Goal: Information Seeking & Learning: Learn about a topic

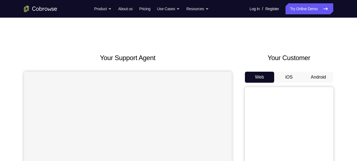
click at [325, 78] on button "Android" at bounding box center [319, 77] width 30 height 11
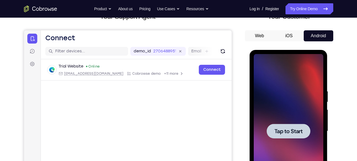
scroll to position [42, 0]
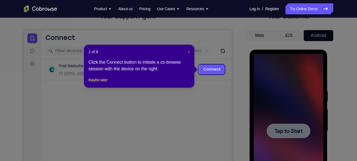
click at [190, 51] on span "×" at bounding box center [189, 52] width 2 height 4
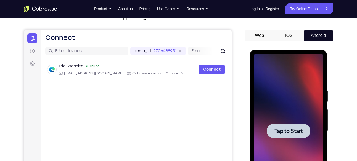
click at [255, 86] on div at bounding box center [289, 131] width 70 height 155
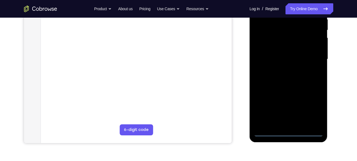
scroll to position [114, 0]
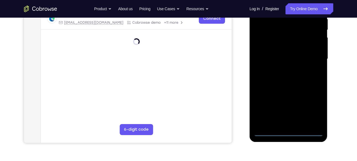
click at [287, 129] on div at bounding box center [289, 59] width 70 height 155
click at [291, 133] on div at bounding box center [289, 59] width 70 height 155
click at [312, 110] on div at bounding box center [289, 59] width 70 height 155
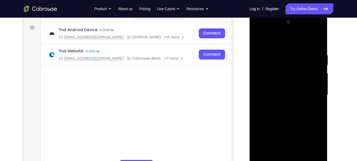
scroll to position [78, 0]
click at [289, 43] on div at bounding box center [289, 95] width 70 height 155
click at [312, 92] on div at bounding box center [289, 95] width 70 height 155
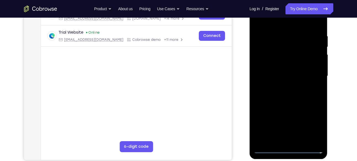
click at [297, 142] on div at bounding box center [289, 76] width 70 height 155
click at [272, 69] on div at bounding box center [289, 76] width 70 height 155
click at [284, 67] on div at bounding box center [289, 76] width 70 height 155
click at [285, 78] on div at bounding box center [289, 76] width 70 height 155
click at [284, 92] on div at bounding box center [289, 76] width 70 height 155
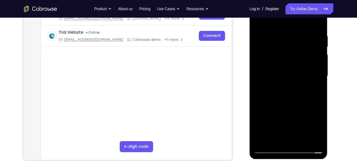
click at [293, 89] on div at bounding box center [289, 76] width 70 height 155
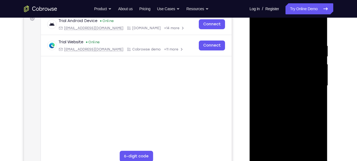
scroll to position [87, 0]
click at [317, 39] on div at bounding box center [289, 85] width 70 height 155
click at [301, 151] on div at bounding box center [289, 85] width 70 height 155
click at [301, 115] on div at bounding box center [289, 85] width 70 height 155
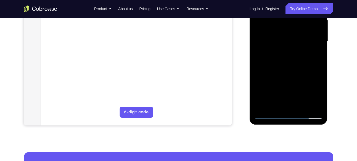
scroll to position [132, 0]
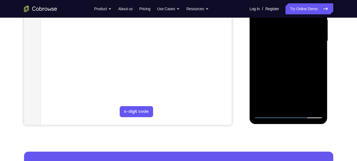
click at [270, 107] on div at bounding box center [289, 41] width 70 height 155
click at [315, 98] on div at bounding box center [289, 41] width 70 height 155
click at [315, 54] on div at bounding box center [289, 41] width 70 height 155
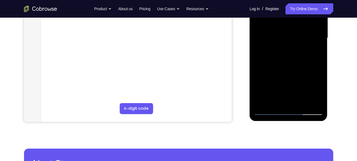
scroll to position [136, 0]
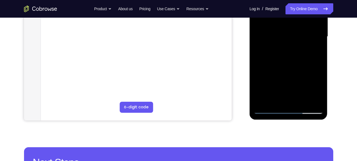
click at [272, 111] on div at bounding box center [289, 36] width 70 height 155
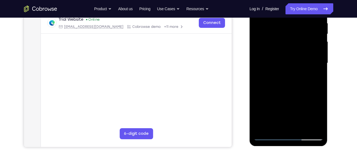
click at [262, 57] on div at bounding box center [289, 63] width 70 height 155
click at [258, 96] on div at bounding box center [289, 63] width 70 height 155
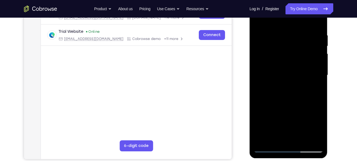
click at [287, 94] on div at bounding box center [289, 75] width 70 height 155
click at [287, 27] on div at bounding box center [289, 75] width 70 height 155
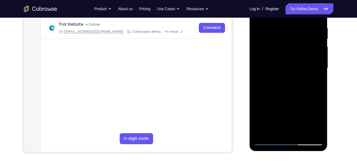
scroll to position [106, 0]
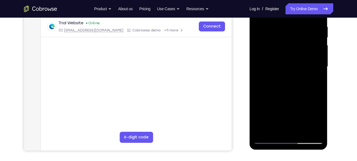
click at [258, 37] on div at bounding box center [289, 66] width 70 height 155
click at [298, 55] on div at bounding box center [289, 66] width 70 height 155
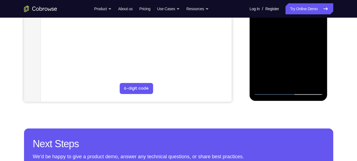
scroll to position [155, 0]
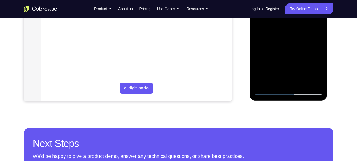
click at [263, 83] on div at bounding box center [289, 17] width 70 height 155
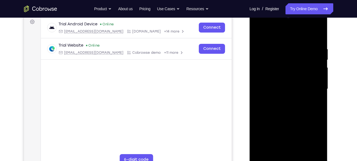
scroll to position [76, 0]
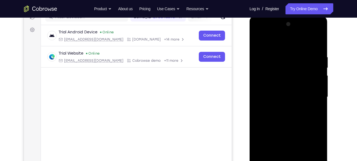
click at [279, 53] on div at bounding box center [289, 97] width 70 height 155
click at [319, 82] on div at bounding box center [289, 97] width 70 height 155
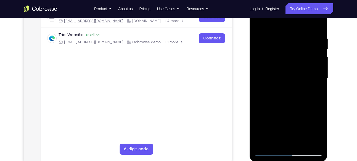
scroll to position [94, 0]
click at [318, 71] on div at bounding box center [289, 79] width 70 height 155
click at [294, 87] on div at bounding box center [289, 79] width 70 height 155
click at [316, 80] on div at bounding box center [289, 79] width 70 height 155
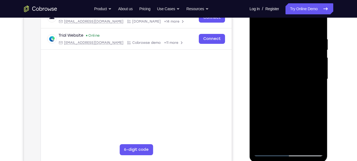
click at [316, 80] on div at bounding box center [289, 79] width 70 height 155
click at [261, 79] on div at bounding box center [289, 79] width 70 height 155
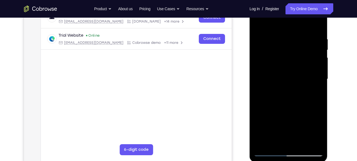
click at [280, 143] on div at bounding box center [289, 79] width 70 height 155
click at [268, 152] on div at bounding box center [289, 79] width 70 height 155
click at [314, 142] on div at bounding box center [289, 79] width 70 height 155
click at [293, 142] on div at bounding box center [289, 79] width 70 height 155
click at [278, 140] on div at bounding box center [289, 79] width 70 height 155
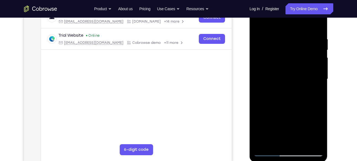
click at [281, 99] on div at bounding box center [289, 79] width 70 height 155
click at [288, 85] on div at bounding box center [289, 79] width 70 height 155
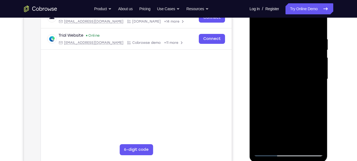
click at [319, 96] on div at bounding box center [289, 79] width 70 height 155
click at [273, 154] on div at bounding box center [289, 79] width 70 height 155
click at [315, 142] on div at bounding box center [289, 79] width 70 height 155
click at [312, 64] on div at bounding box center [289, 79] width 70 height 155
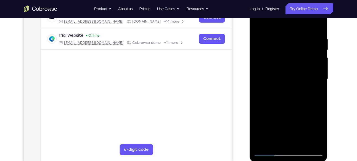
click at [312, 64] on div at bounding box center [289, 79] width 70 height 155
click at [318, 26] on div at bounding box center [289, 79] width 70 height 155
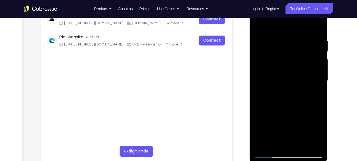
scroll to position [92, 0]
click at [318, 28] on div at bounding box center [289, 81] width 70 height 155
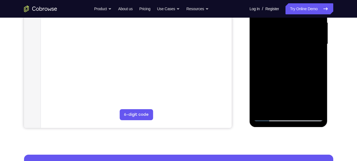
scroll to position [128, 0]
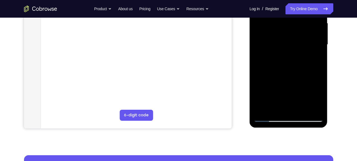
click at [300, 109] on div at bounding box center [289, 44] width 70 height 155
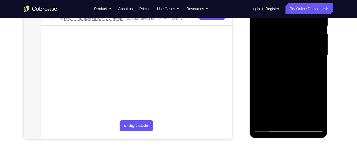
scroll to position [117, 0]
click at [283, 60] on div at bounding box center [289, 55] width 70 height 155
click at [269, 128] on div at bounding box center [289, 55] width 70 height 155
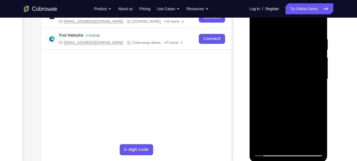
drag, startPoint x: 304, startPoint y: 39, endPoint x: 275, endPoint y: 34, distance: 29.5
click at [275, 34] on div at bounding box center [289, 79] width 70 height 155
click at [281, 34] on div at bounding box center [289, 79] width 70 height 155
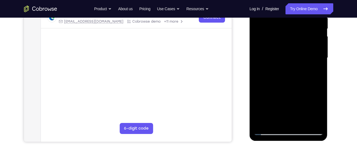
scroll to position [107, 0]
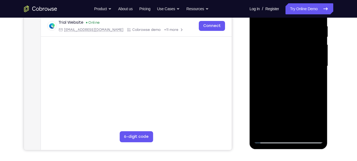
click at [316, 64] on div at bounding box center [289, 66] width 70 height 155
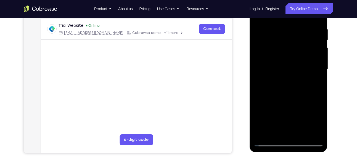
scroll to position [104, 0]
click at [306, 64] on div at bounding box center [289, 69] width 70 height 155
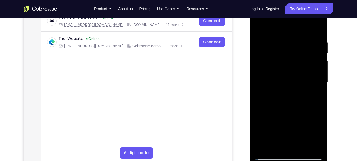
scroll to position [90, 0]
click at [306, 64] on div at bounding box center [289, 83] width 70 height 155
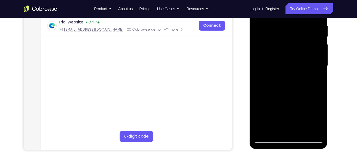
scroll to position [100, 0]
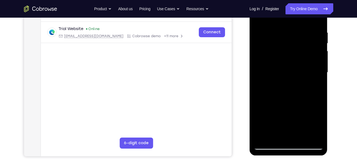
click at [314, 69] on div at bounding box center [289, 72] width 70 height 155
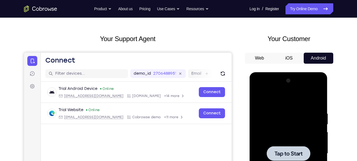
scroll to position [0, 0]
